Goal: Entertainment & Leisure: Consume media (video, audio)

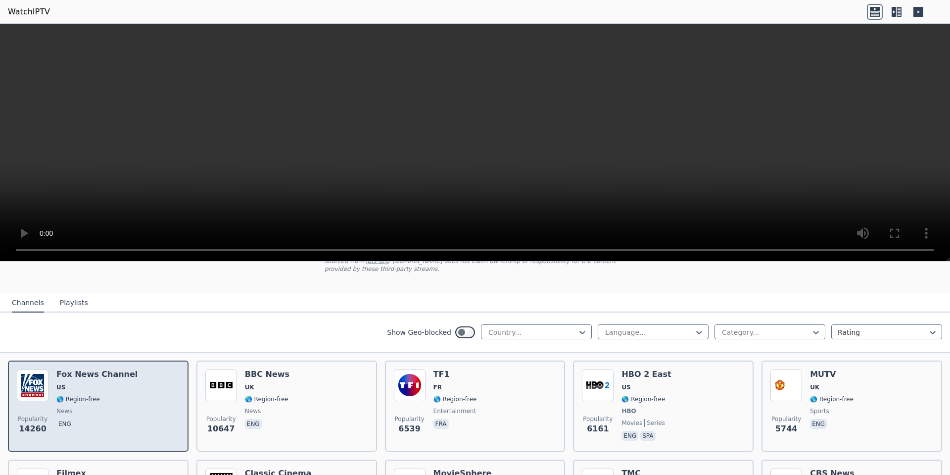
scroll to position [49, 0]
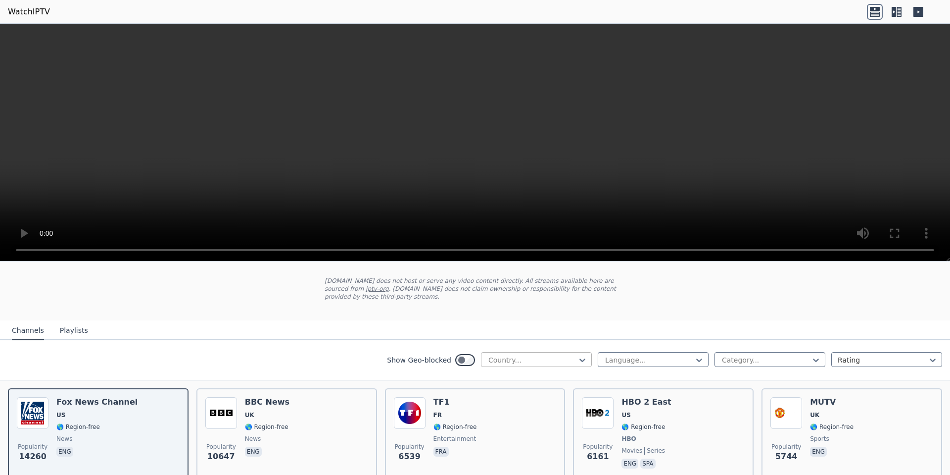
click at [522, 355] on div at bounding box center [532, 360] width 90 height 10
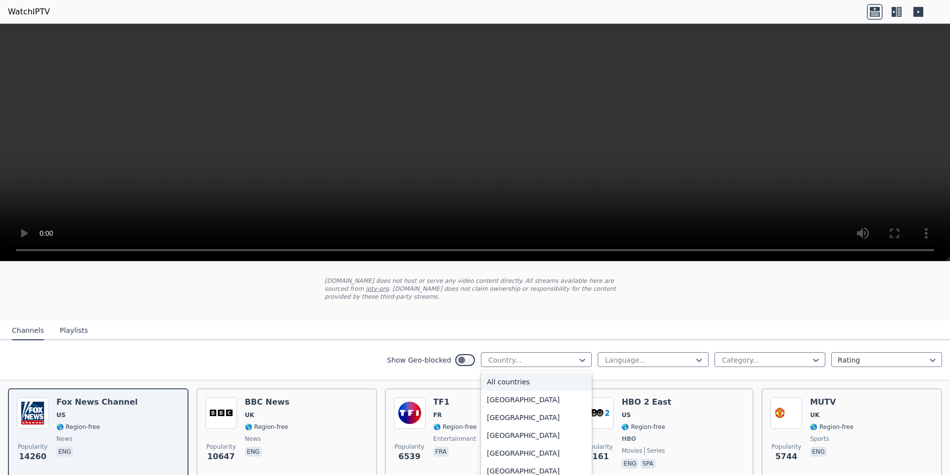
click at [518, 373] on div "All countries" at bounding box center [536, 382] width 111 height 18
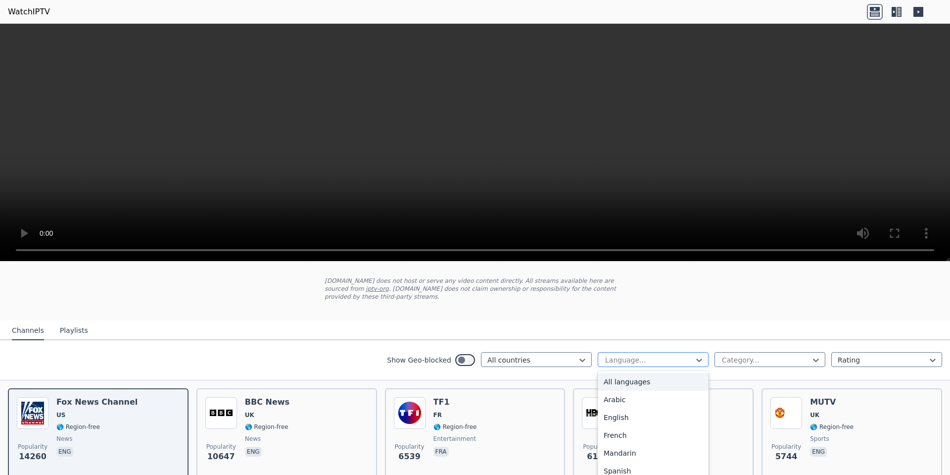
click at [643, 355] on div at bounding box center [649, 360] width 90 height 10
click at [617, 412] on div "Spanish" at bounding box center [653, 421] width 111 height 18
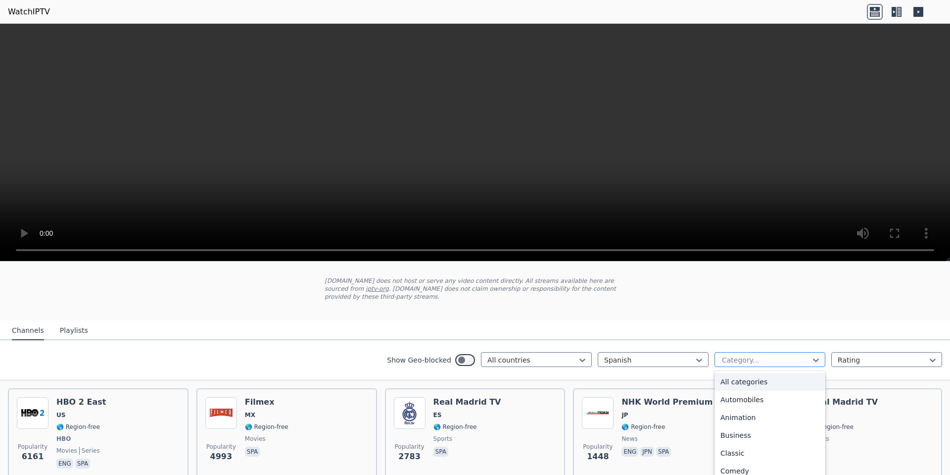
click at [771, 355] on div at bounding box center [766, 360] width 90 height 10
click at [751, 373] on div "All categories" at bounding box center [770, 382] width 111 height 18
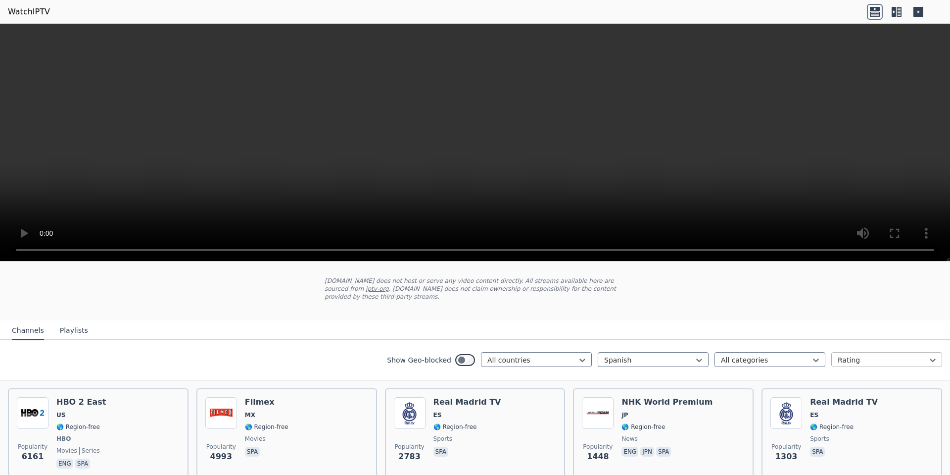
click at [841, 355] on div at bounding box center [883, 360] width 90 height 10
click at [857, 355] on div at bounding box center [883, 360] width 90 height 10
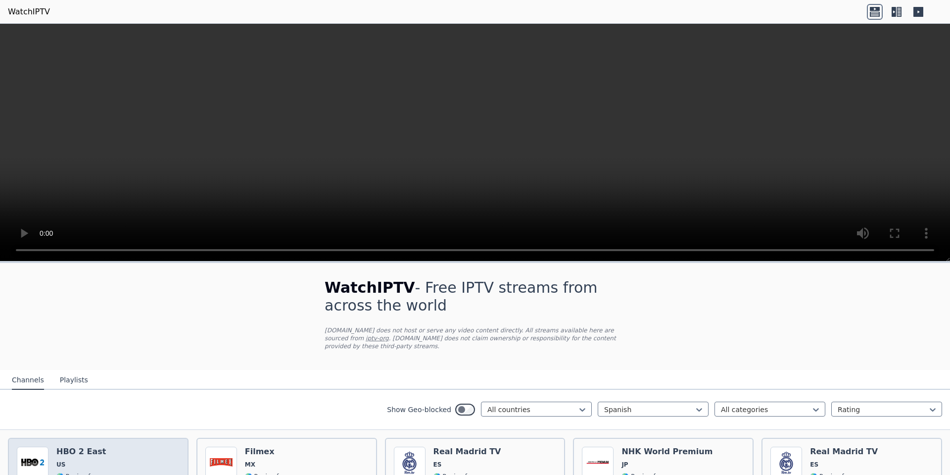
click at [29, 453] on img at bounding box center [33, 462] width 32 height 32
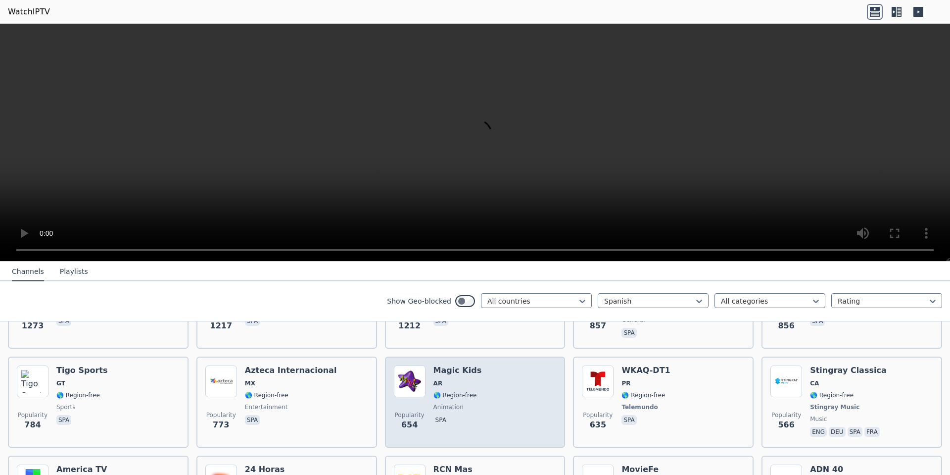
scroll to position [297, 0]
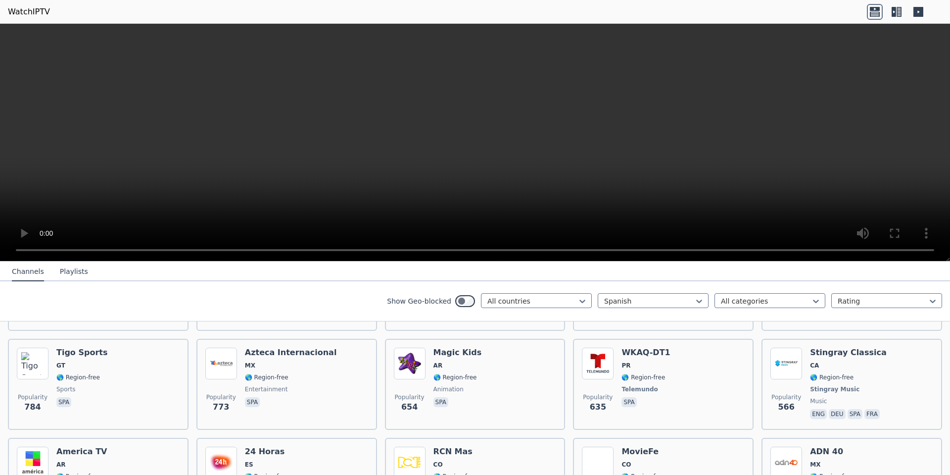
click at [67, 271] on button "Playlists" at bounding box center [74, 271] width 28 height 19
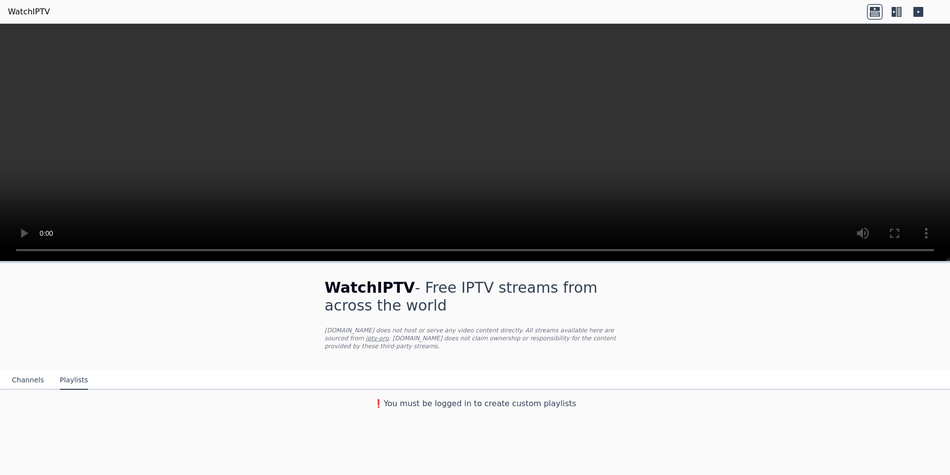
click at [24, 371] on button "Channels" at bounding box center [28, 380] width 32 height 19
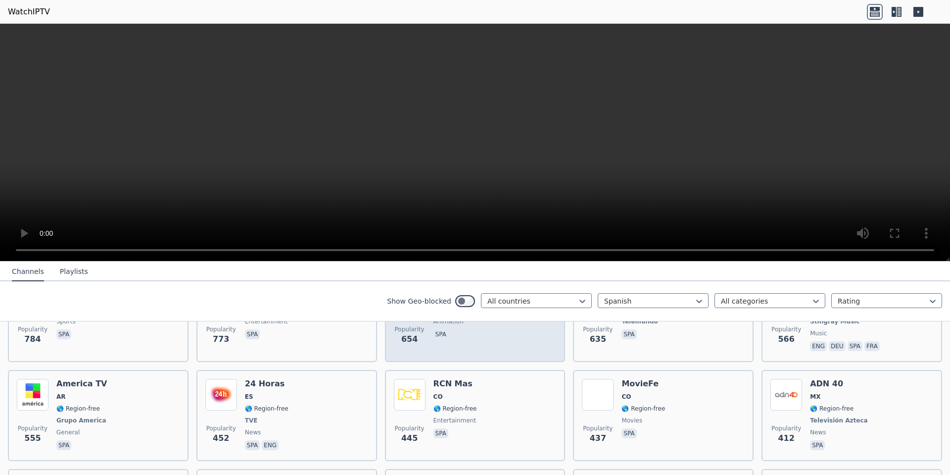
scroll to position [396, 0]
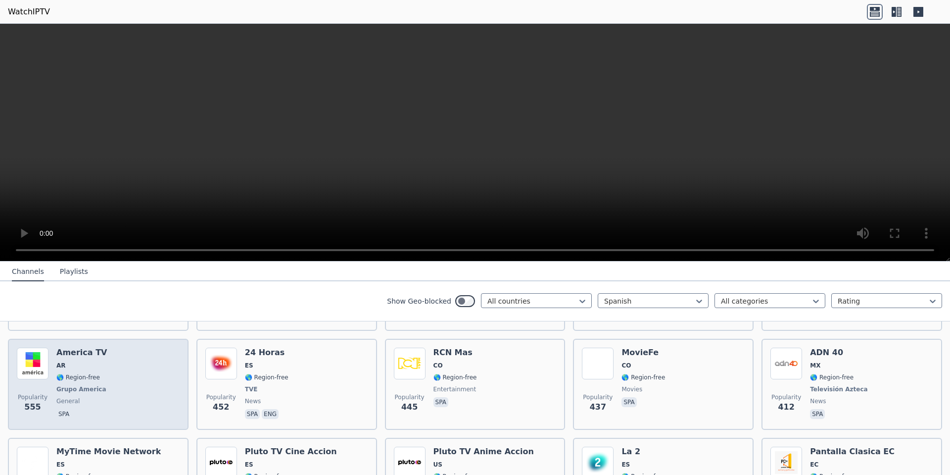
click at [66, 361] on span "AR" at bounding box center [82, 365] width 52 height 8
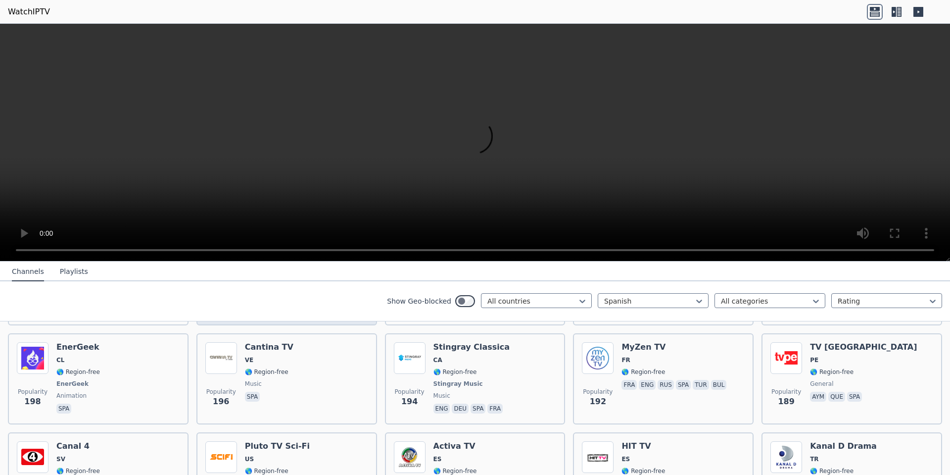
scroll to position [940, 0]
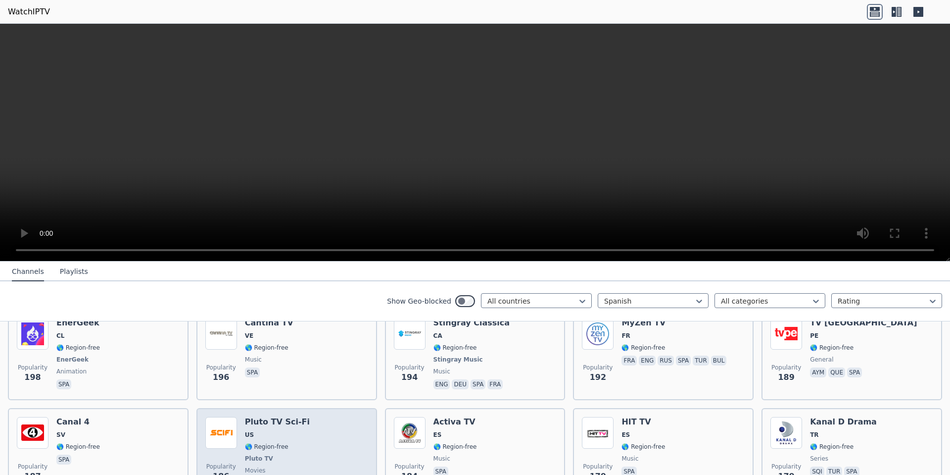
click at [286, 442] on span "🌎 Region-free" at bounding box center [277, 446] width 65 height 8
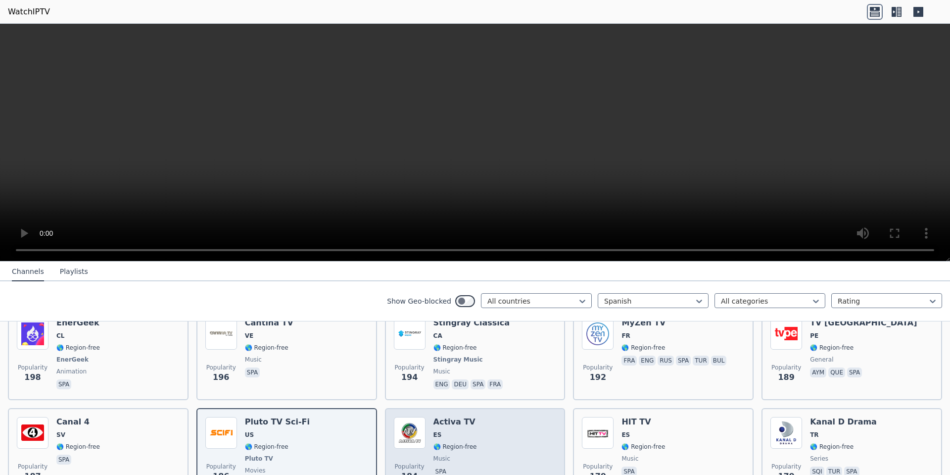
click at [440, 436] on div "Activa TV ES 🌎 Region-free music spa" at bounding box center [455, 453] width 44 height 73
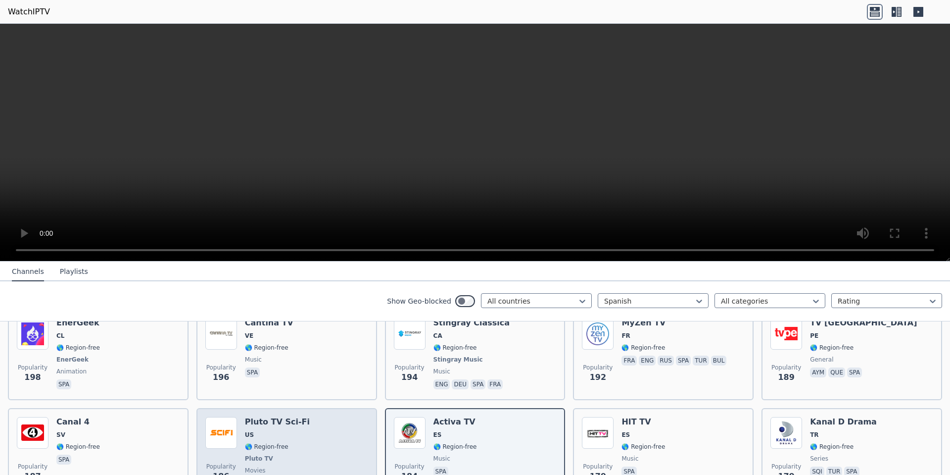
click at [331, 418] on div "Popularity 186 Pluto TV Sci-Fi US 🌎 Region-free Pluto TV movies spa" at bounding box center [286, 453] width 163 height 73
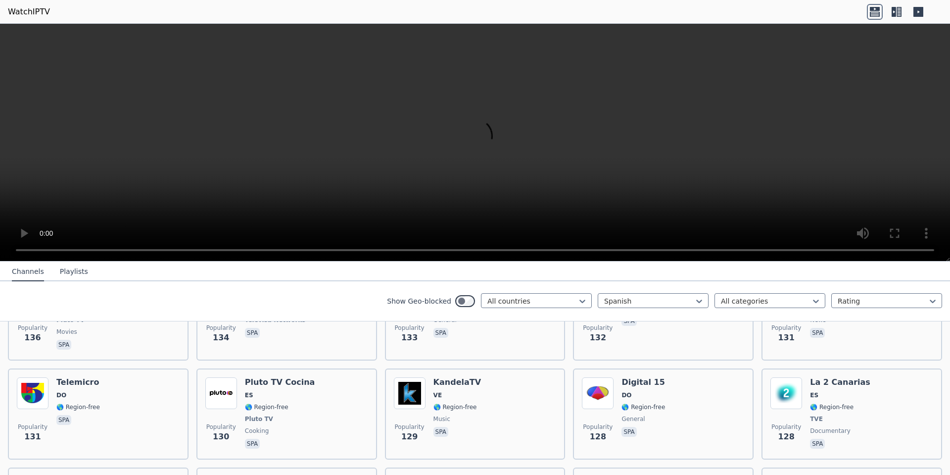
scroll to position [1633, 0]
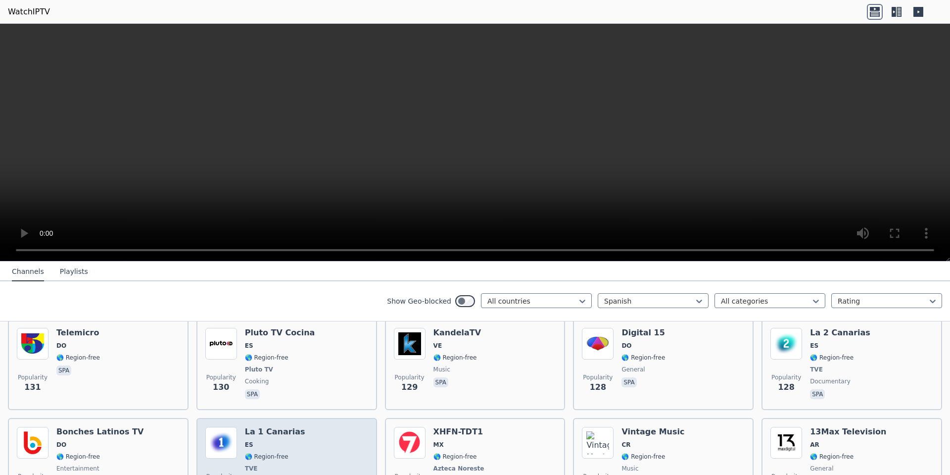
click at [314, 427] on div "Popularity 125 La 1 Canarias ES 🌎 Region-free TVE general spa" at bounding box center [286, 463] width 163 height 73
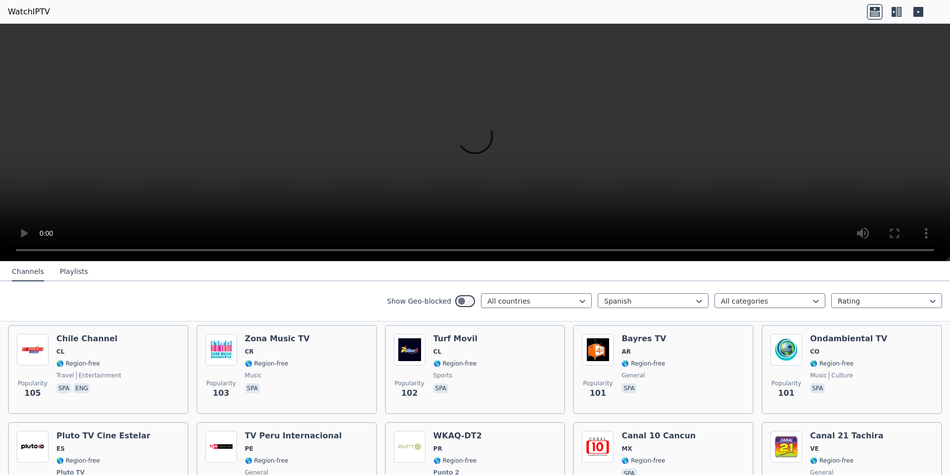
scroll to position [2177, 0]
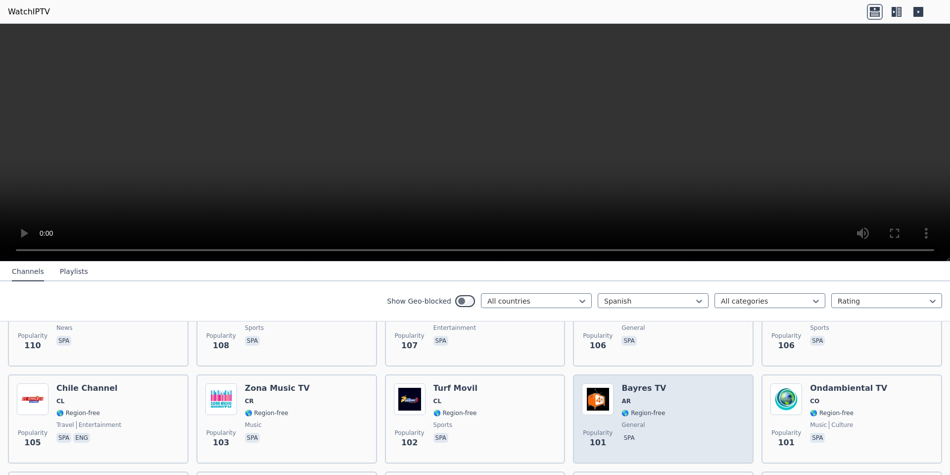
click at [585, 383] on img at bounding box center [598, 399] width 32 height 32
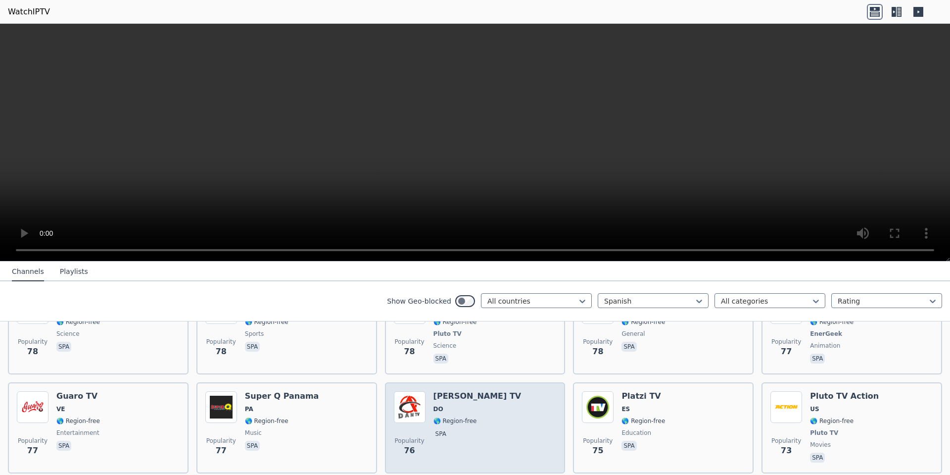
scroll to position [3019, 0]
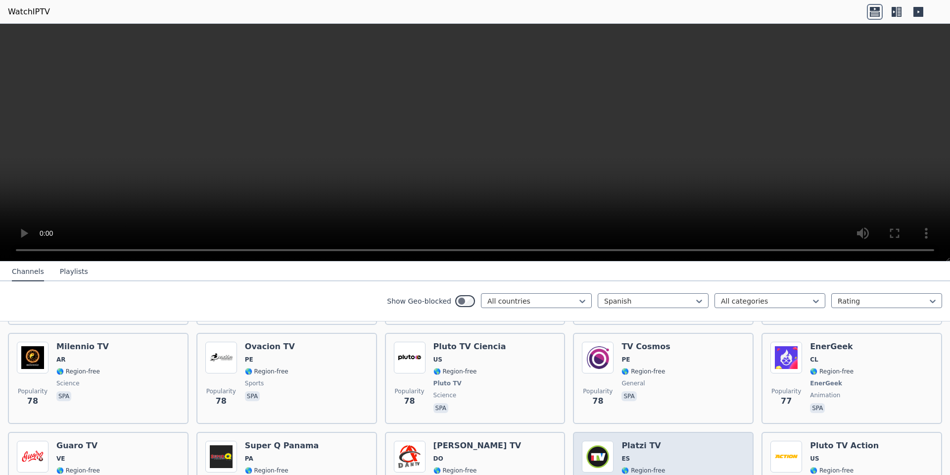
click at [594, 440] on img at bounding box center [598, 456] width 32 height 32
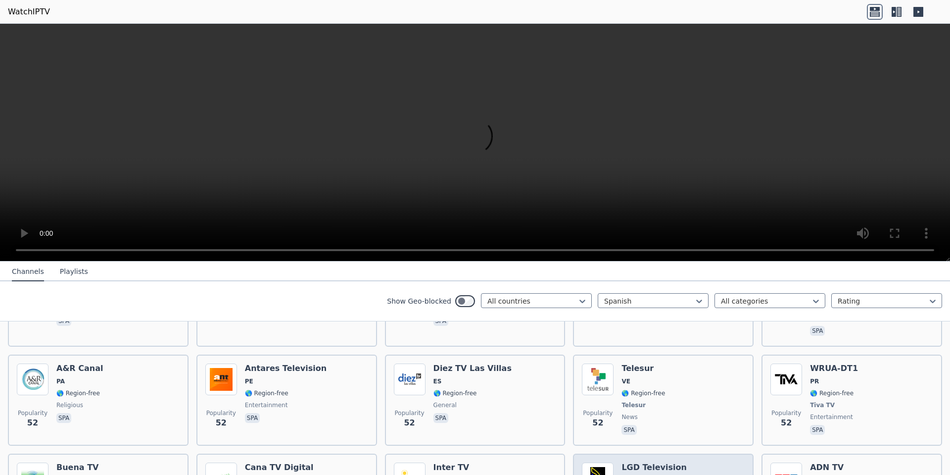
scroll to position [4652, 0]
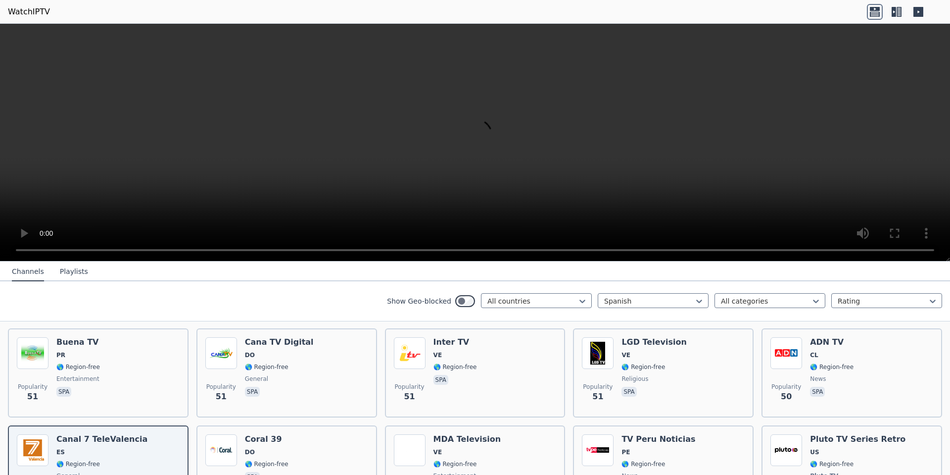
scroll to position [4710, 0]
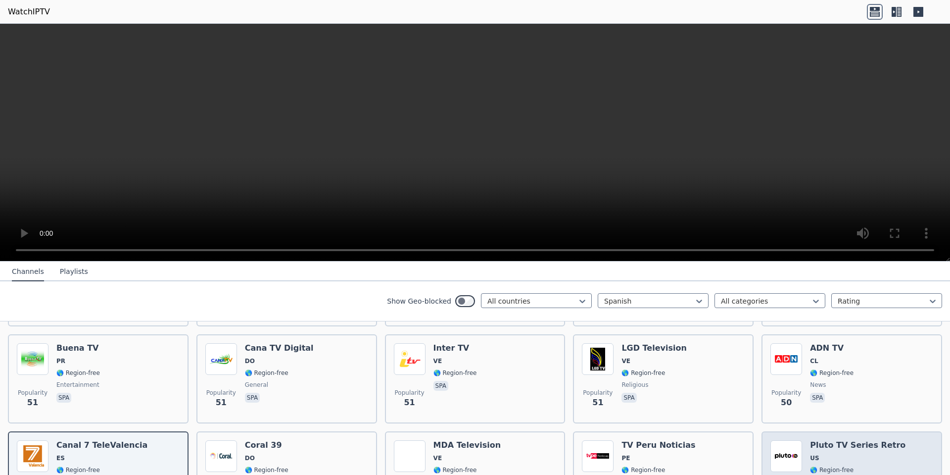
click at [825, 454] on span "US" at bounding box center [858, 458] width 96 height 8
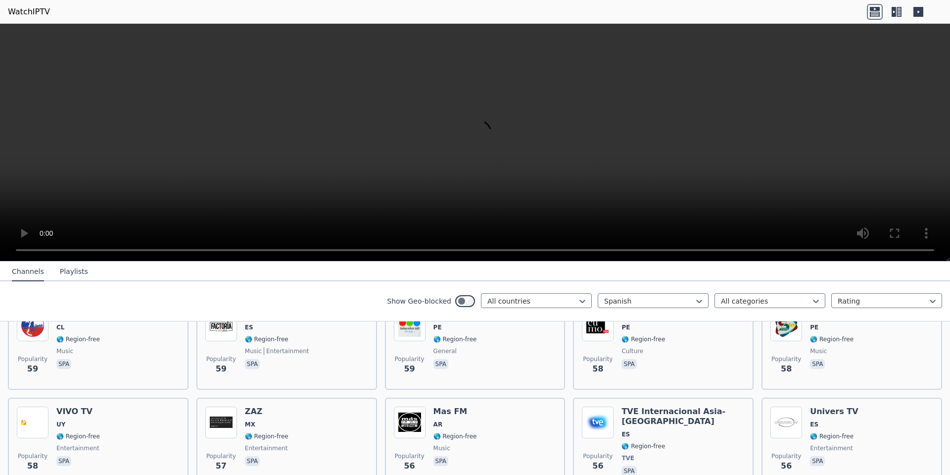
scroll to position [4116, 0]
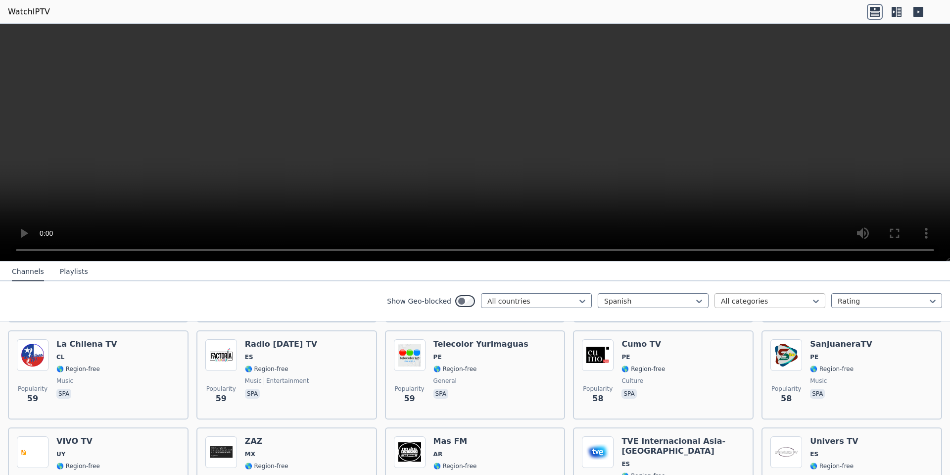
click at [722, 305] on div at bounding box center [766, 301] width 90 height 10
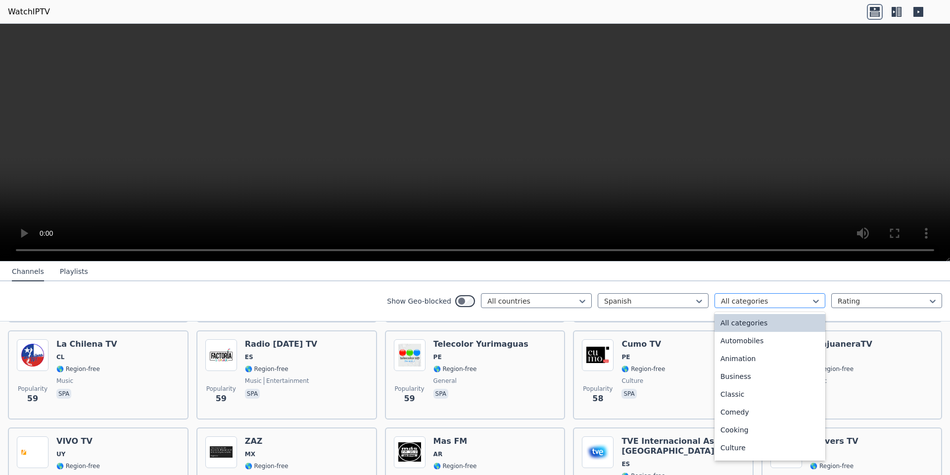
click at [722, 305] on div at bounding box center [766, 301] width 90 height 10
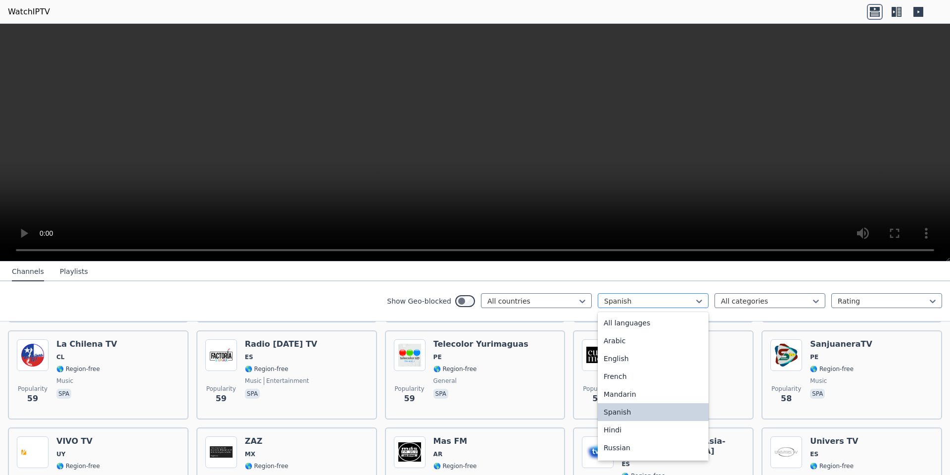
click at [681, 296] on div at bounding box center [649, 301] width 90 height 10
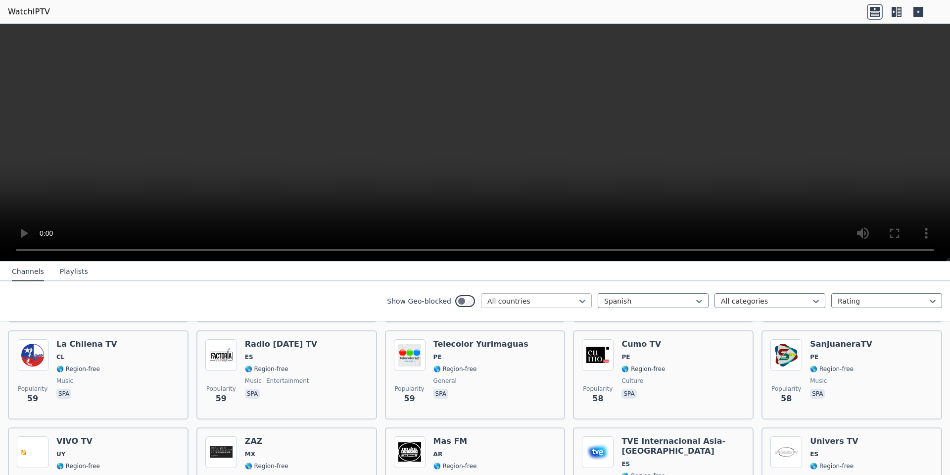
click at [561, 298] on div at bounding box center [532, 301] width 90 height 10
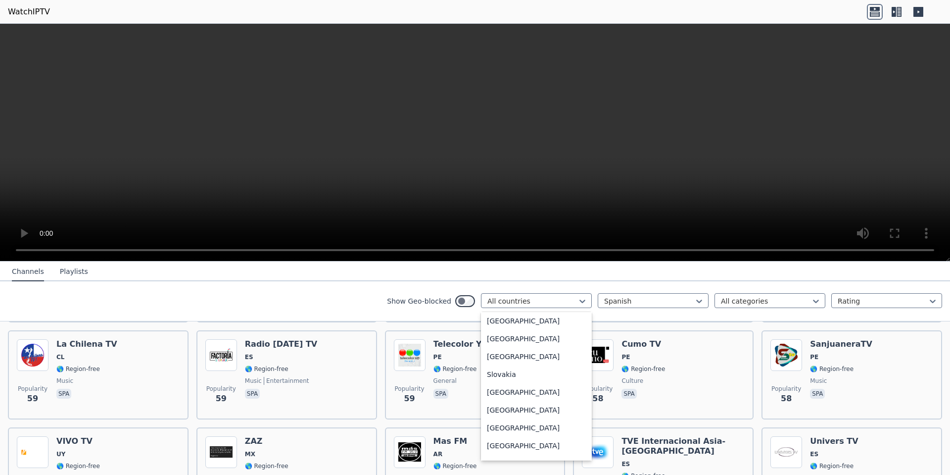
scroll to position [3019, 0]
click at [494, 432] on div "[GEOGRAPHIC_DATA]" at bounding box center [536, 432] width 111 height 18
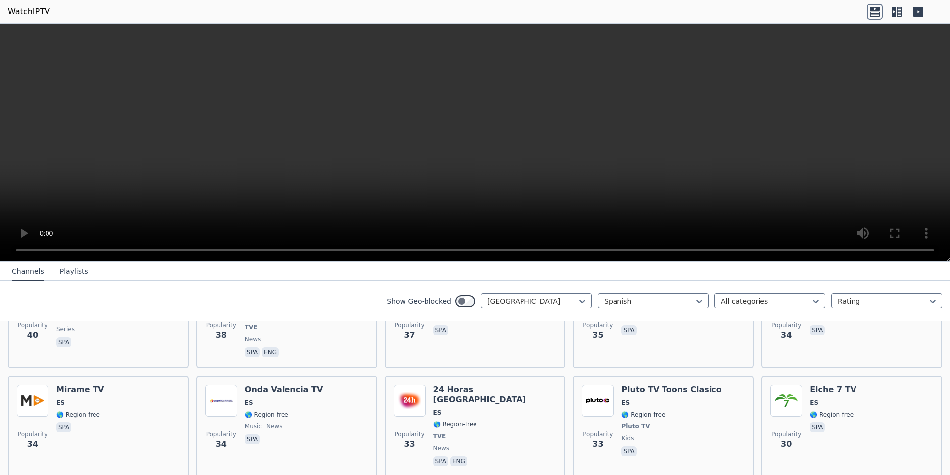
scroll to position [1287, 0]
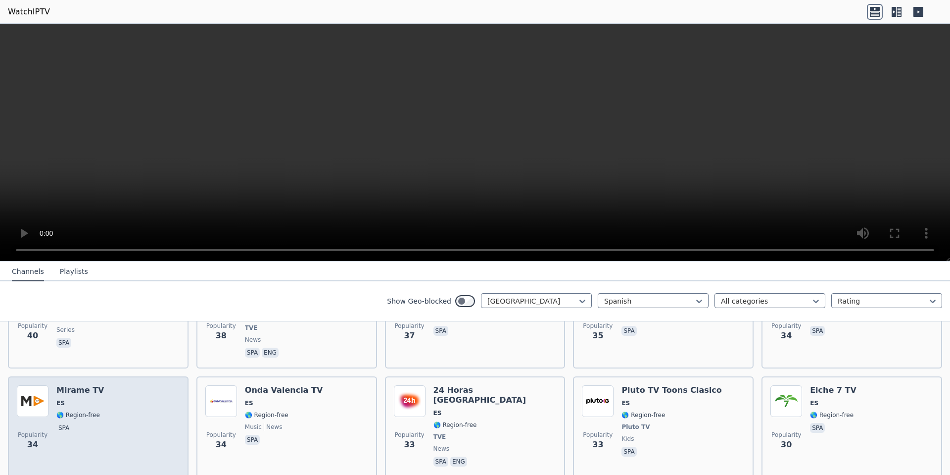
click at [110, 385] on div "Popularity 34 Mirame TV ES 🌎 Region-free spa" at bounding box center [98, 426] width 163 height 83
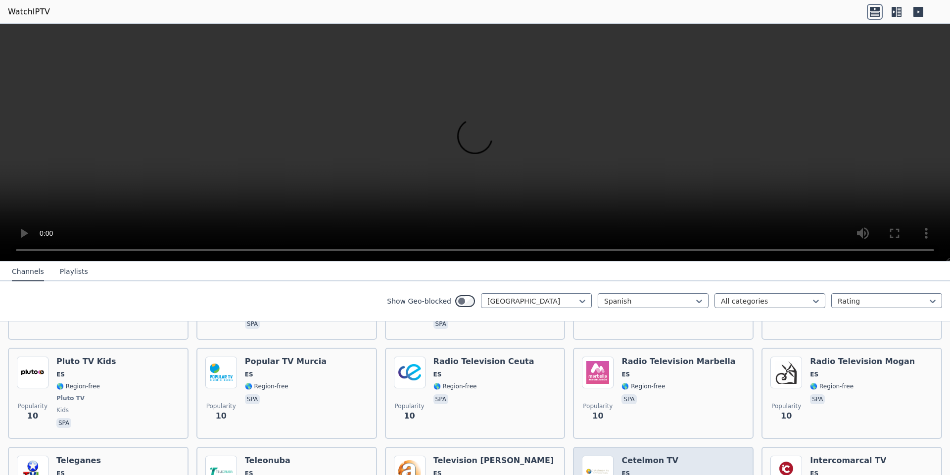
scroll to position [3181, 0]
